Goal: Information Seeking & Learning: Learn about a topic

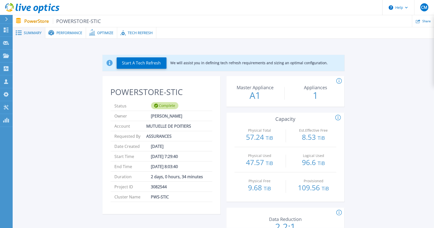
click at [28, 31] on span "Summary" at bounding box center [33, 33] width 18 height 4
click at [64, 32] on span "Performance" at bounding box center [69, 33] width 26 height 4
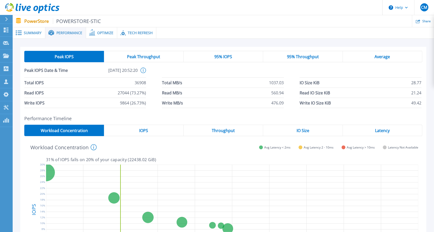
click at [109, 31] on span "Optimize" at bounding box center [105, 33] width 16 height 4
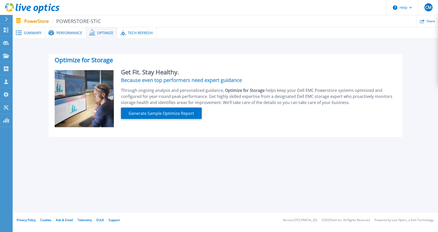
click at [137, 33] on span "Tech Refresh" at bounding box center [140, 33] width 25 height 4
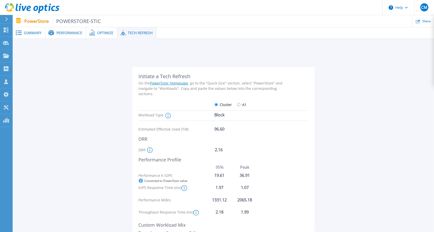
click at [238, 104] on input "A1" at bounding box center [238, 104] width 3 height 3
radio input "true"
click at [215, 103] on input "Cluster" at bounding box center [216, 104] width 3 height 3
radio input "true"
radio input "false"
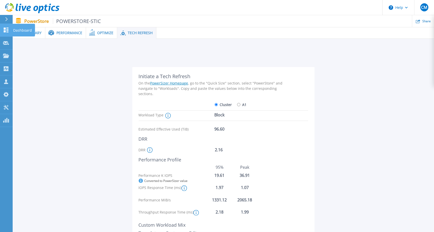
click at [32, 33] on div "Dashboard" at bounding box center [23, 30] width 23 height 13
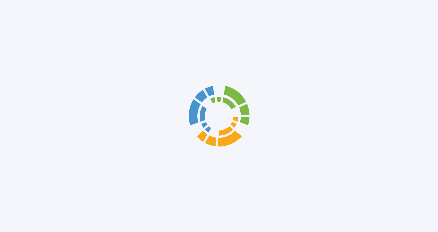
click at [29, 33] on div at bounding box center [219, 116] width 438 height 232
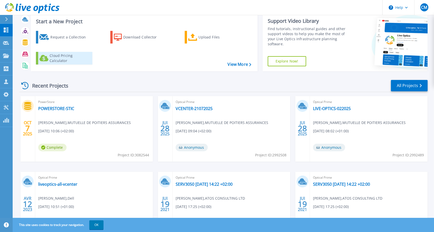
scroll to position [25, 0]
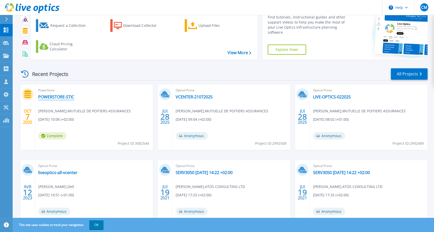
click at [58, 97] on link "POWERSTORE-STIC" at bounding box center [56, 96] width 36 height 5
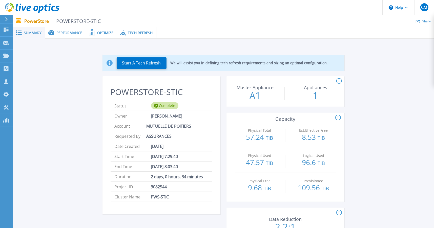
click at [65, 34] on span "Performance" at bounding box center [69, 33] width 26 height 4
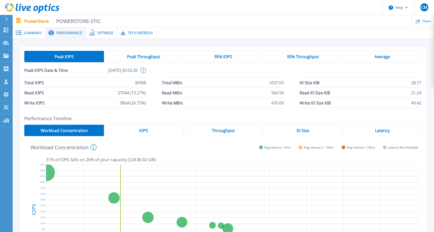
click at [34, 32] on span "Summary" at bounding box center [33, 33] width 18 height 4
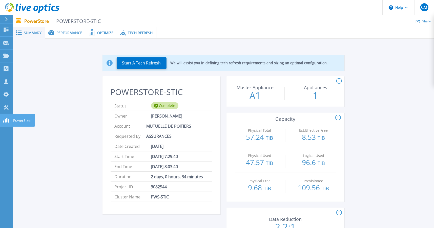
click at [5, 121] on rect at bounding box center [5, 121] width 1 height 4
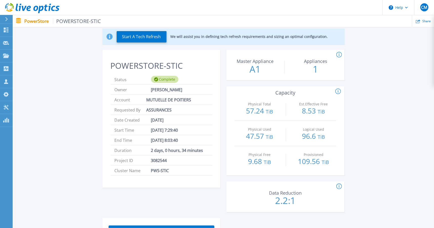
scroll to position [20, 0]
